Goal: Information Seeking & Learning: Learn about a topic

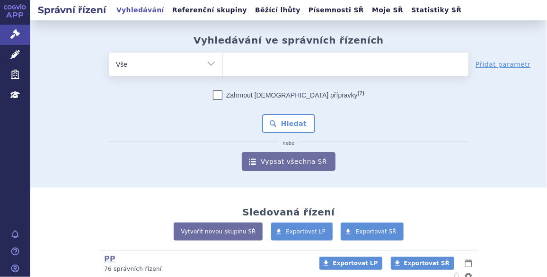
click at [243, 68] on ul at bounding box center [346, 63] width 246 height 20
click at [223, 68] on select at bounding box center [223, 64] width 0 height 24
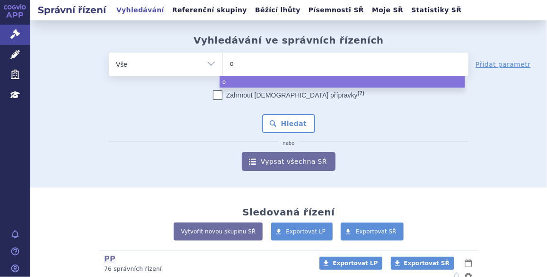
type input "on"
type input "onu"
type input "onur"
type input "onure"
type input "onureg"
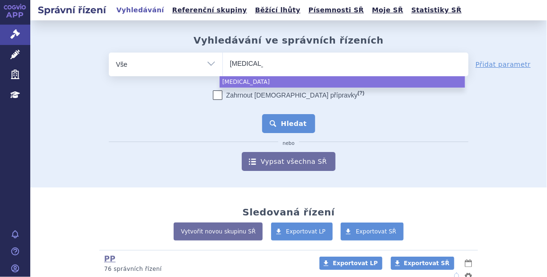
select select "onureg"
click at [302, 132] on button "Hledat" at bounding box center [289, 123] width 54 height 19
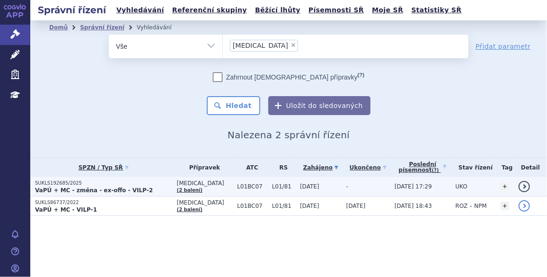
click at [302, 190] on td "[DATE]" at bounding box center [319, 186] width 46 height 19
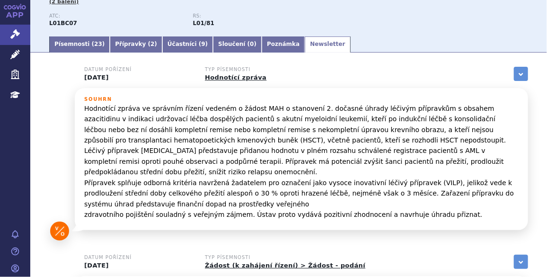
scroll to position [126, 0]
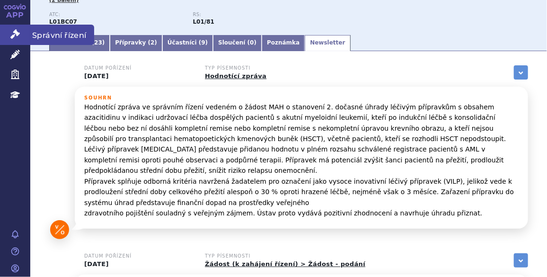
click at [14, 40] on link "Správní řízení" at bounding box center [15, 35] width 30 height 20
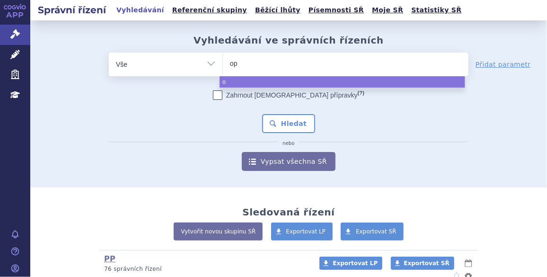
type input "opd"
type input "opdi"
type input "opdivo"
select select "opdivo"
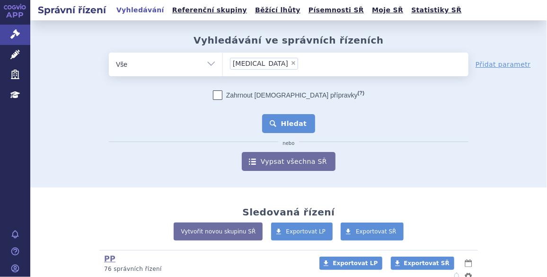
click at [298, 129] on button "Hledat" at bounding box center [289, 123] width 54 height 19
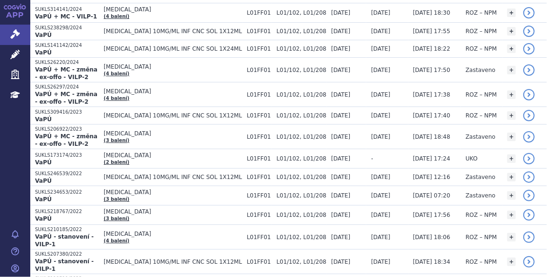
scroll to position [214, 0]
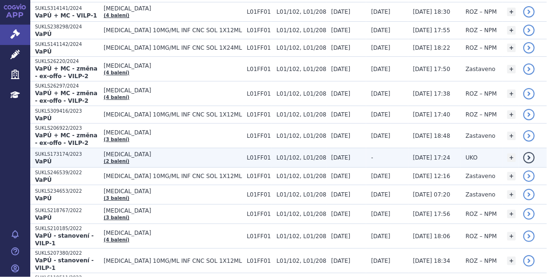
click at [388, 148] on td "-" at bounding box center [388, 157] width 42 height 19
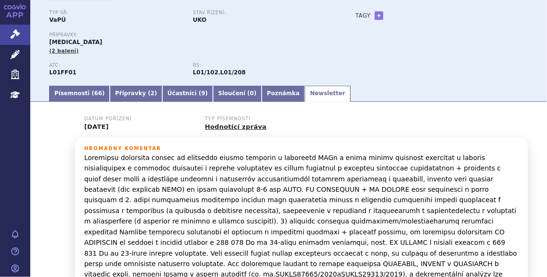
scroll to position [77, 0]
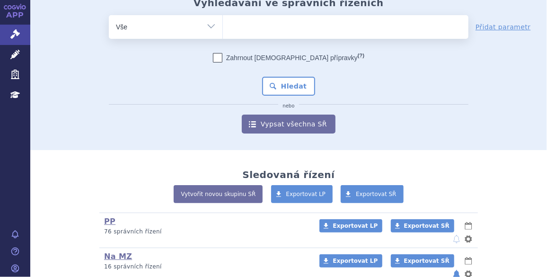
scroll to position [72, 0]
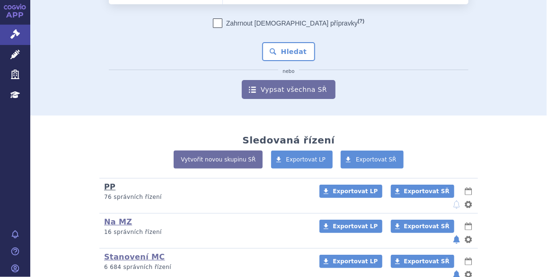
click at [106, 182] on link "PP" at bounding box center [109, 186] width 11 height 9
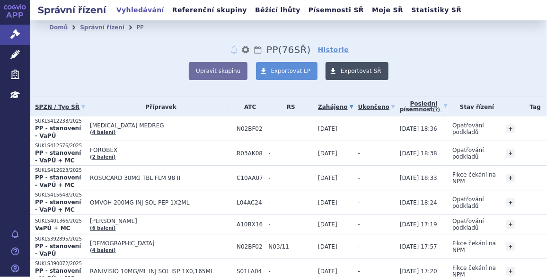
click at [351, 68] on span "Exportovat SŘ" at bounding box center [361, 71] width 41 height 7
click at [471, 77] on div "Upravit skupinu Exportovat LP Exportovat SŘ" at bounding box center [288, 71] width 479 height 18
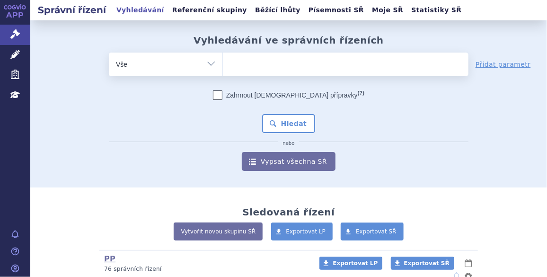
click at [256, 65] on ul at bounding box center [346, 63] width 246 height 20
click at [223, 65] on select at bounding box center [223, 64] width 0 height 24
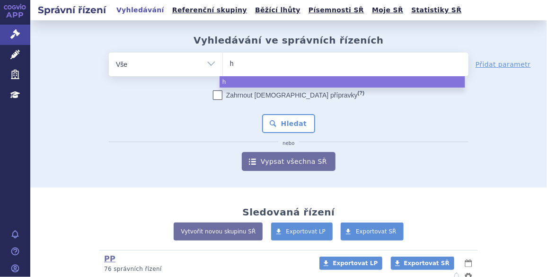
type input "hy"
type input "hym"
type input "hymp"
type input "hympa"
type input "hympav"
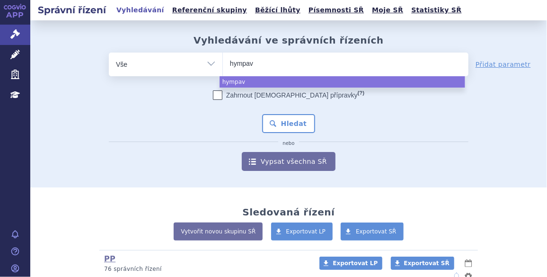
type input "hympavz"
type input "hympavzi"
select select "hympavzi"
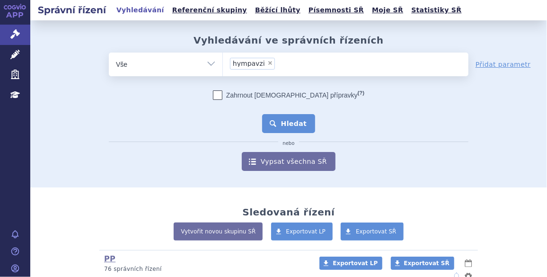
click at [282, 128] on button "Hledat" at bounding box center [289, 123] width 54 height 19
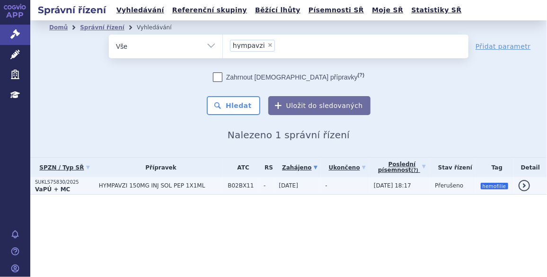
click at [197, 188] on span "HYMPAVZI 150MG INJ SOL PEP 1X1ML" at bounding box center [161, 185] width 124 height 7
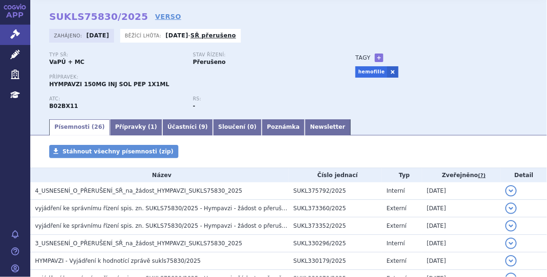
scroll to position [27, 0]
